Goal: Task Accomplishment & Management: Manage account settings

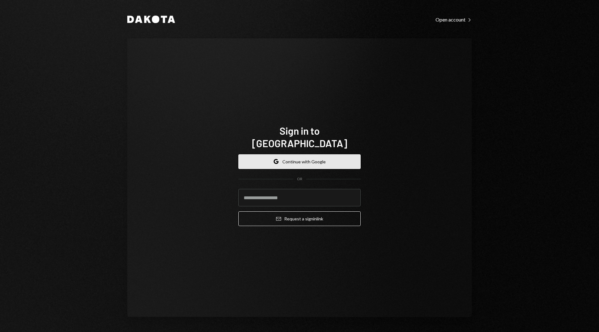
click at [292, 155] on button "Google Continue with Google" at bounding box center [299, 162] width 122 height 15
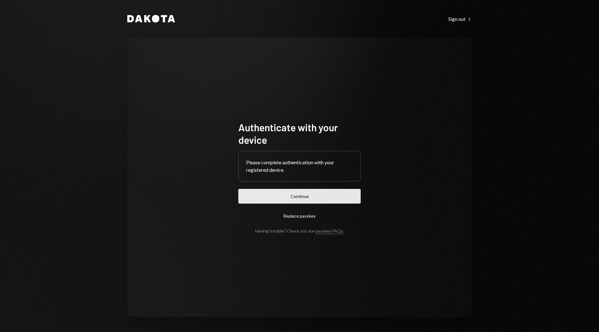
click at [284, 195] on button "Continue" at bounding box center [299, 196] width 122 height 15
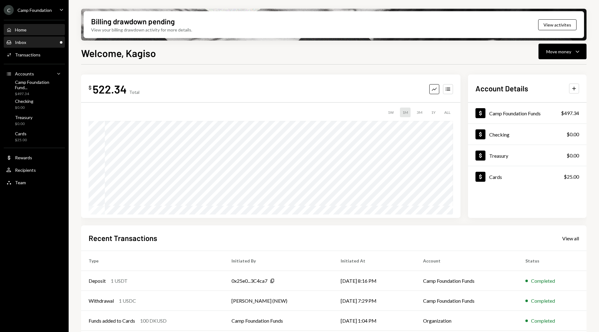
click at [36, 45] on div "Inbox Inbox" at bounding box center [34, 43] width 56 height 6
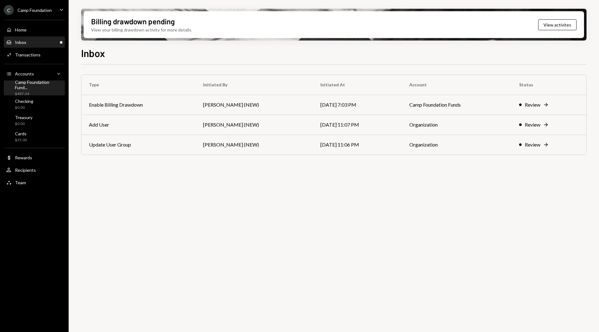
click at [24, 85] on div "Camp Foundation Fund..." at bounding box center [38, 85] width 47 height 11
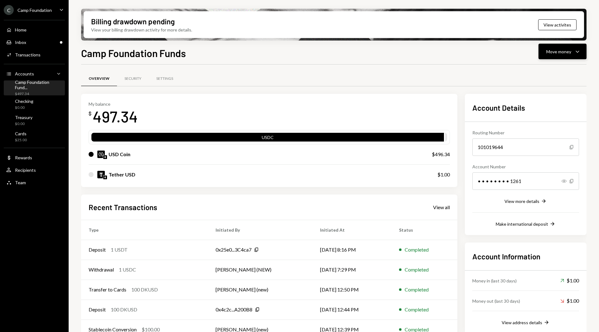
click at [553, 52] on div "Move money" at bounding box center [559, 51] width 25 height 7
click at [548, 96] on div "Deposit" at bounding box center [558, 98] width 46 height 7
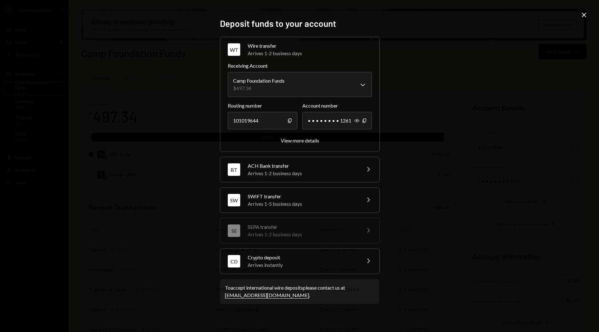
click at [310, 272] on div "CD Crypto deposit Arrives instantly Chevron Right" at bounding box center [299, 261] width 159 height 25
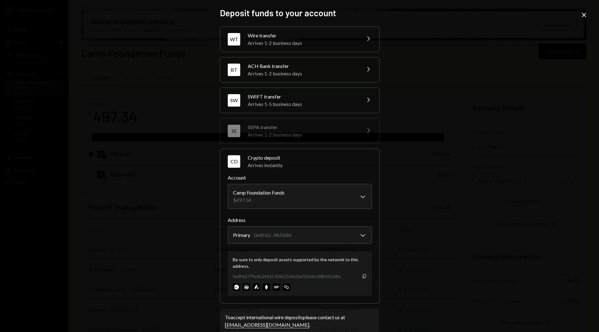
click at [362, 277] on icon "Copy" at bounding box center [364, 276] width 5 height 5
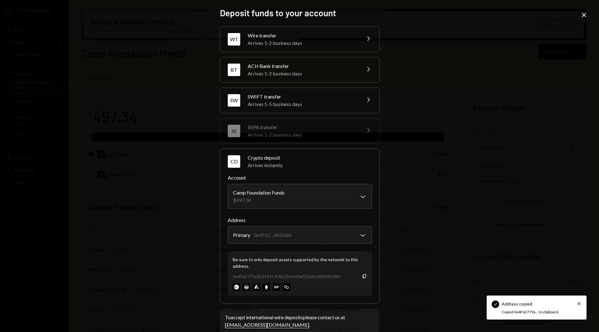
click at [583, 12] on icon "Close" at bounding box center [584, 14] width 7 height 7
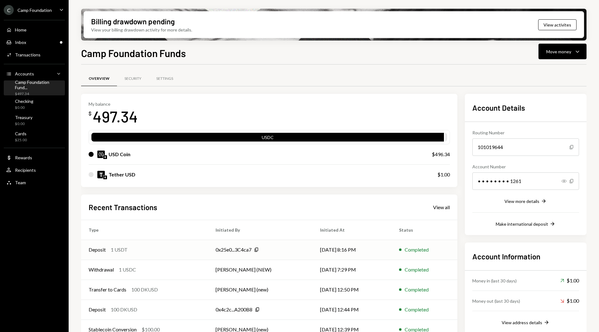
click at [157, 253] on div "Deposit 1 USDT" at bounding box center [145, 249] width 112 height 7
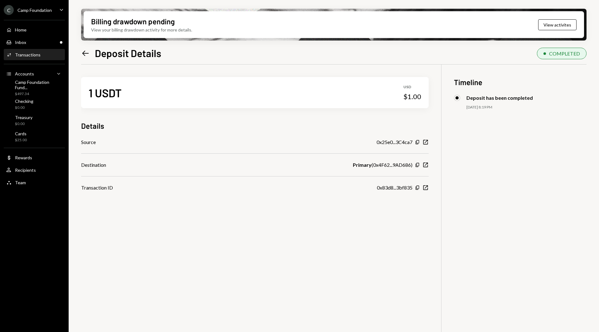
click at [85, 53] on icon at bounding box center [85, 53] width 7 height 5
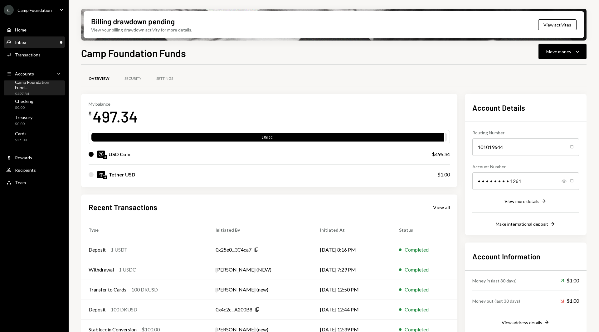
click at [41, 44] on div "Inbox Inbox" at bounding box center [34, 43] width 56 height 6
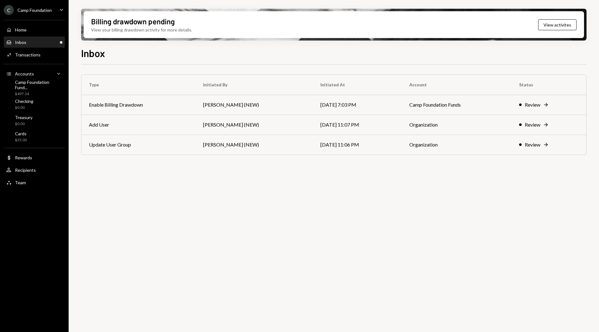
click at [21, 10] on div "Camp Foundation" at bounding box center [34, 9] width 34 height 5
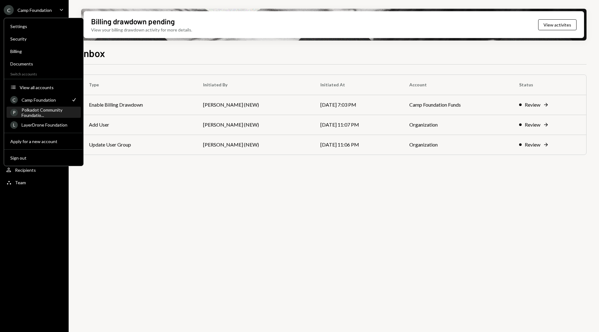
click at [44, 113] on div "Polkadot Community Foundatio..." at bounding box center [50, 112] width 56 height 11
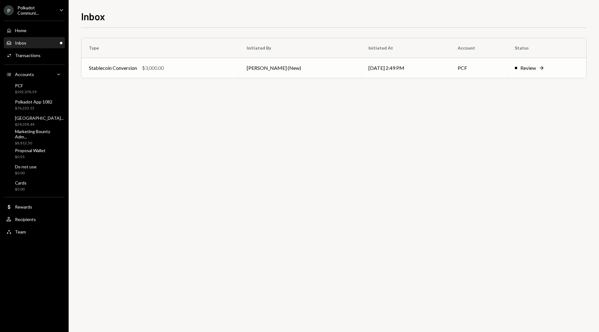
click at [268, 67] on td "[PERSON_NAME] (New)" at bounding box center [300, 68] width 122 height 20
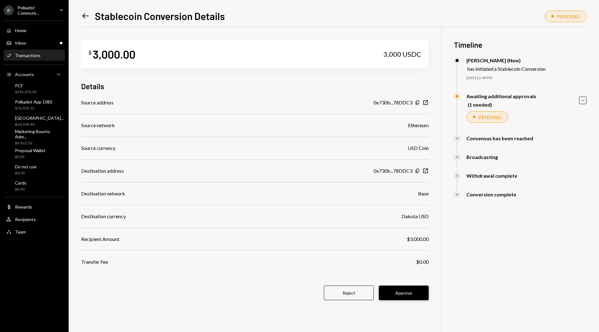
click at [400, 294] on button "Approve" at bounding box center [404, 293] width 50 height 15
